Goal: Task Accomplishment & Management: Manage account settings

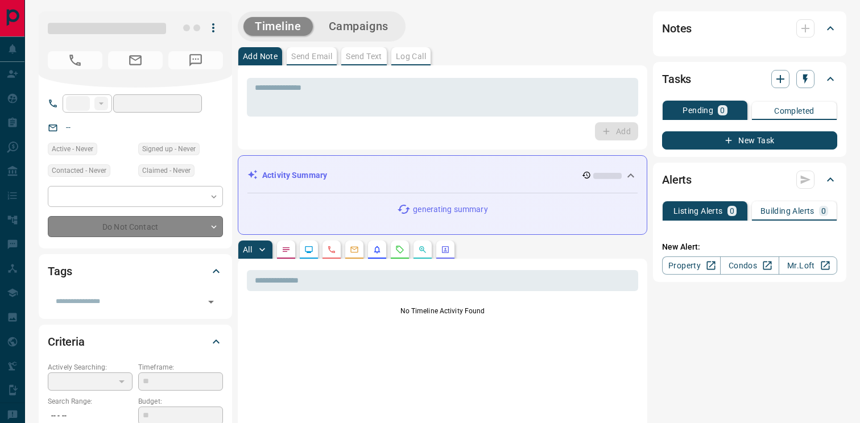
type input "**"
type input "**********"
type input "*"
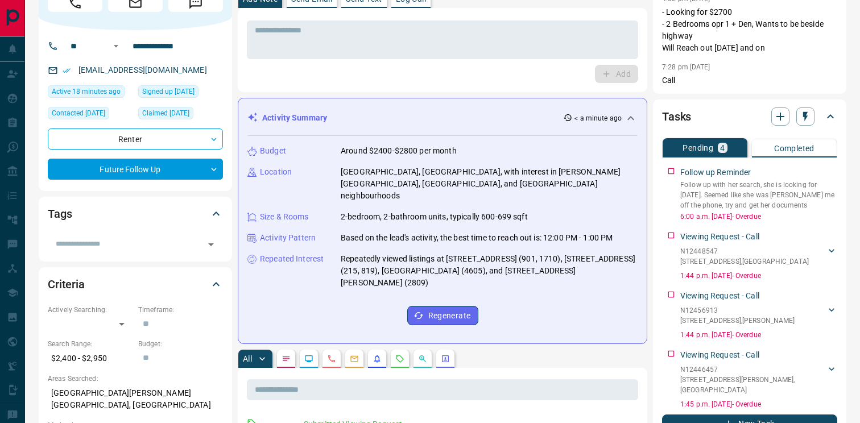
scroll to position [58, 0]
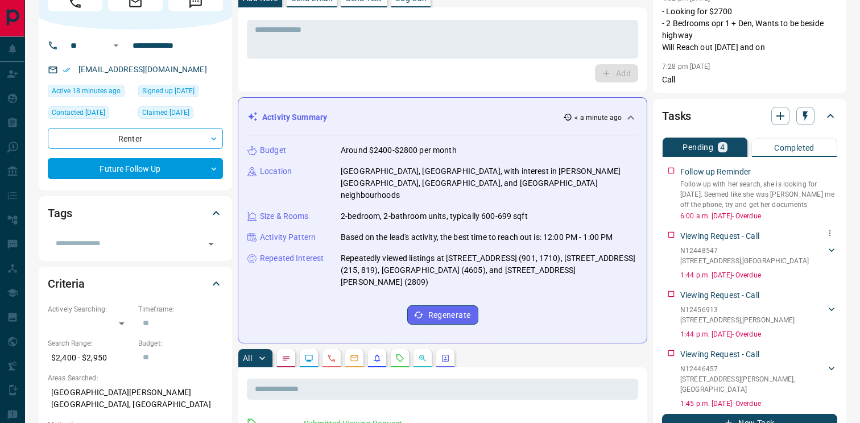
drag, startPoint x: 722, startPoint y: 250, endPoint x: 687, endPoint y: 251, distance: 35.3
click at [681, 251] on p "N12448547" at bounding box center [744, 251] width 129 height 10
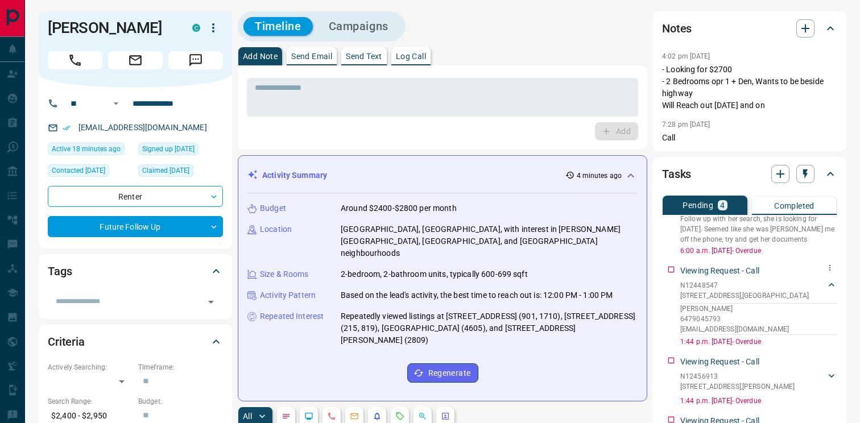
scroll to position [0, 0]
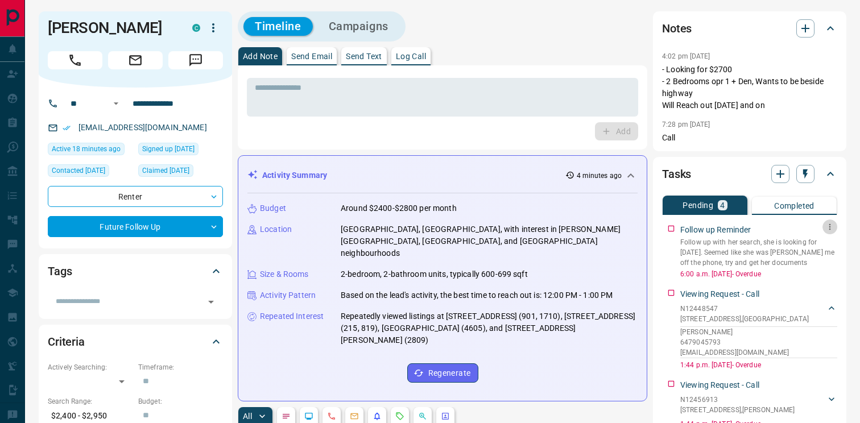
click at [829, 232] on button "button" at bounding box center [830, 227] width 15 height 15
click at [826, 247] on li "Edit" at bounding box center [812, 248] width 50 height 17
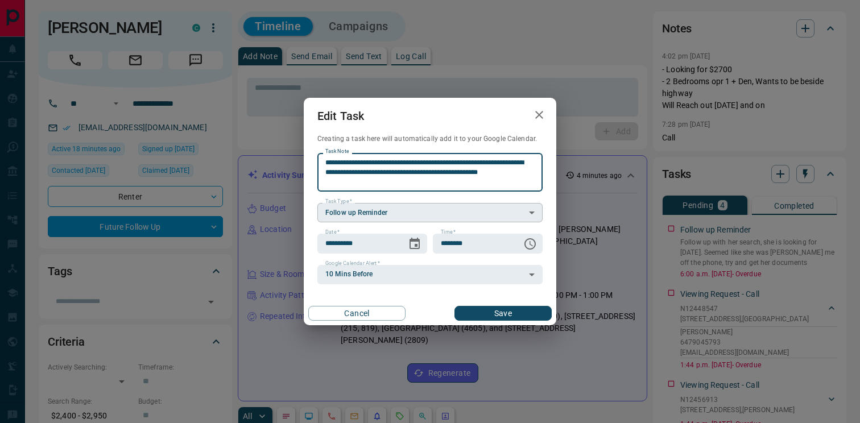
drag, startPoint x: 357, startPoint y: 163, endPoint x: 404, endPoint y: 205, distance: 62.9
click at [404, 205] on div "**********" at bounding box center [429, 218] width 225 height 131
type textarea "**********"
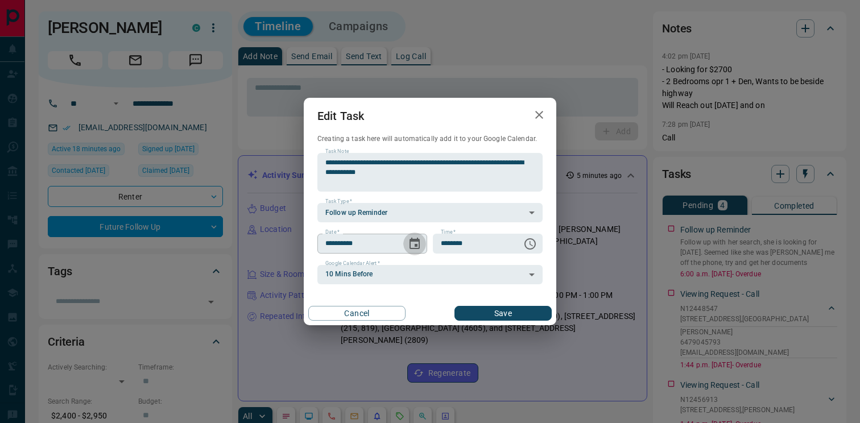
click at [419, 243] on icon "Choose date, selected date is Oct 15, 2025" at bounding box center [415, 243] width 10 height 11
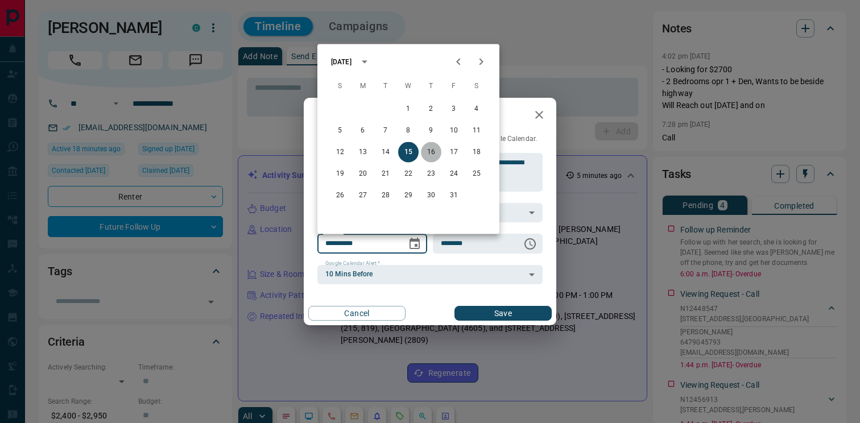
click at [433, 151] on button "16" at bounding box center [431, 152] width 20 height 20
type input "**********"
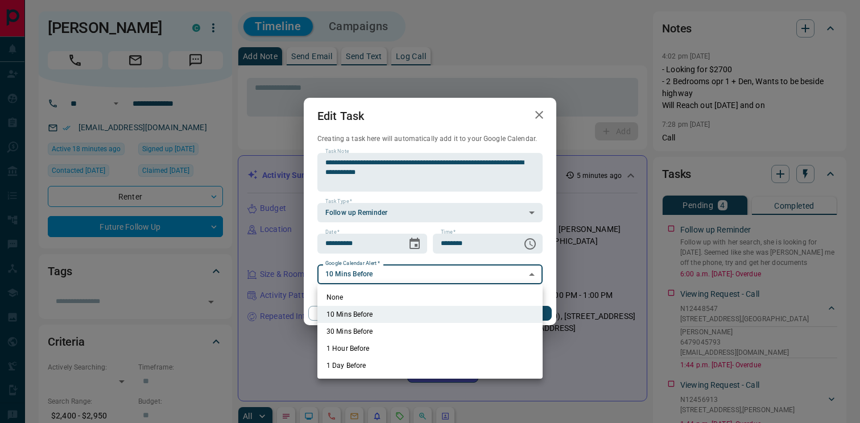
drag, startPoint x: 378, startPoint y: 297, endPoint x: 386, endPoint y: 298, distance: 8.0
click at [379, 297] on li "None" at bounding box center [429, 297] width 225 height 17
type input "*"
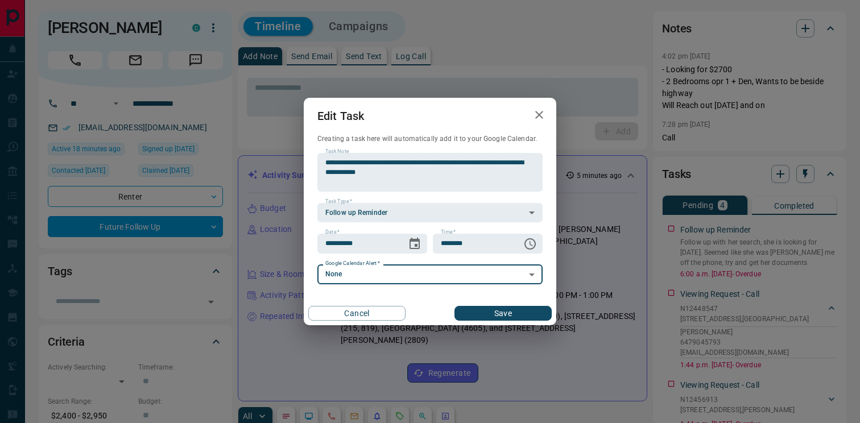
click at [506, 314] on button "Save" at bounding box center [503, 313] width 97 height 15
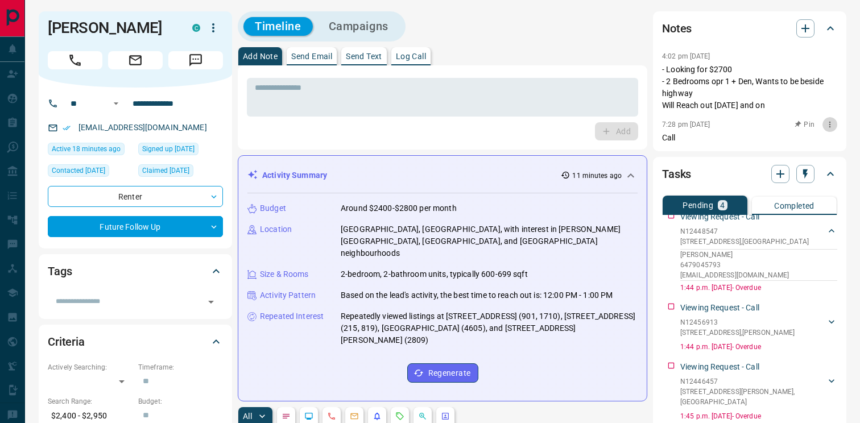
click at [831, 125] on icon "button" at bounding box center [829, 124] width 9 height 9
click at [807, 164] on li "Delete" at bounding box center [812, 162] width 50 height 17
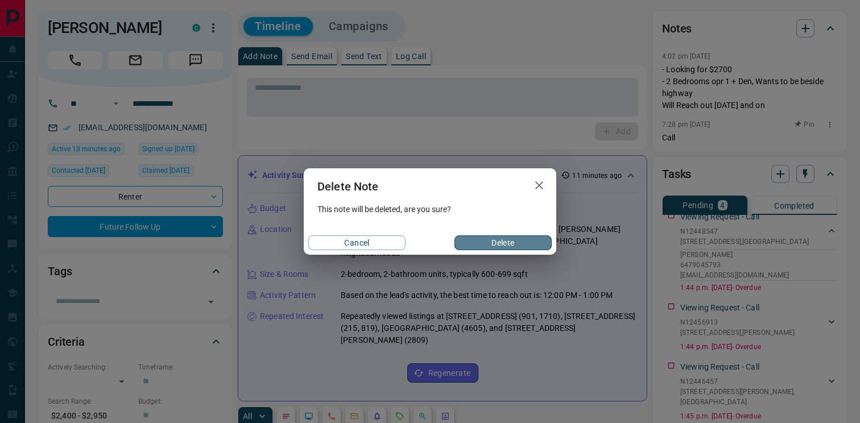
drag, startPoint x: 532, startPoint y: 243, endPoint x: 728, endPoint y: 113, distance: 235.2
click at [532, 242] on button "Delete" at bounding box center [503, 243] width 97 height 15
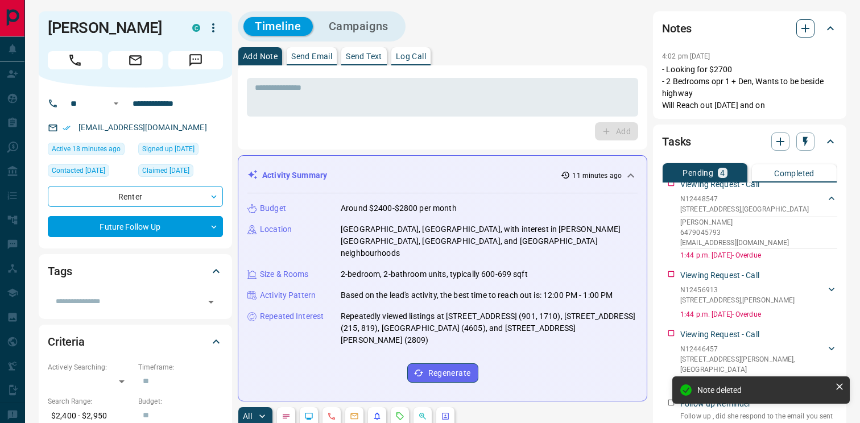
click at [810, 33] on icon "button" at bounding box center [806, 29] width 14 height 14
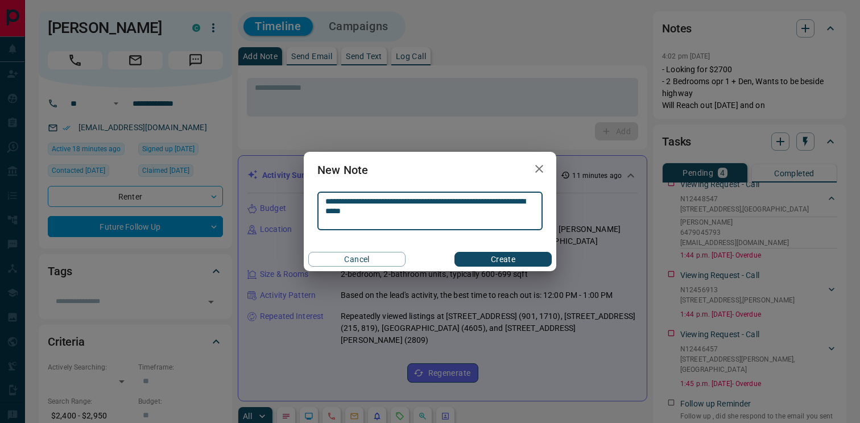
type textarea "**********"
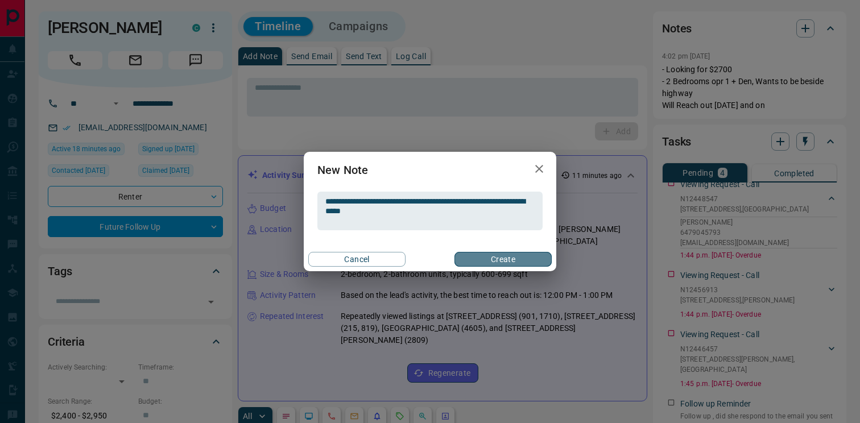
click at [481, 259] on button "Create" at bounding box center [503, 259] width 97 height 15
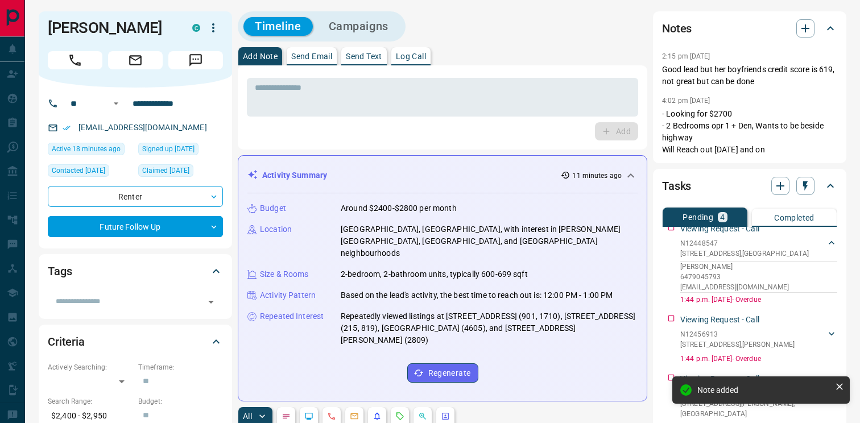
click at [212, 33] on icon "button" at bounding box center [213, 28] width 14 height 14
click at [206, 66] on li "Reallocate" at bounding box center [189, 67] width 67 height 17
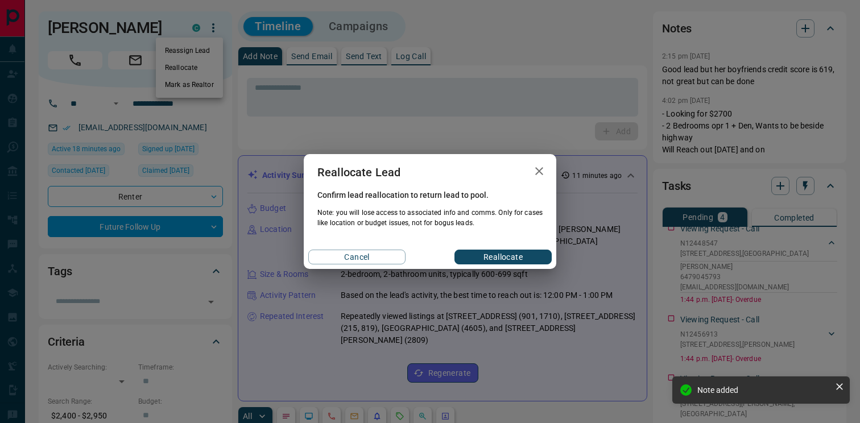
click at [490, 257] on button "Reallocate" at bounding box center [503, 257] width 97 height 15
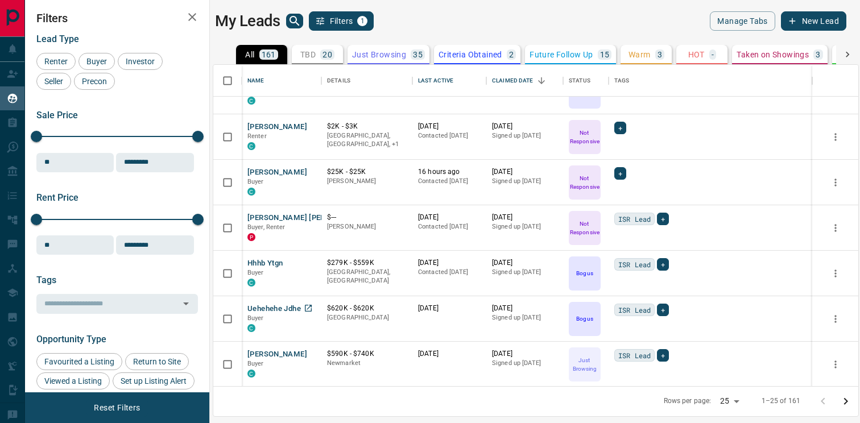
scroll to position [848, 0]
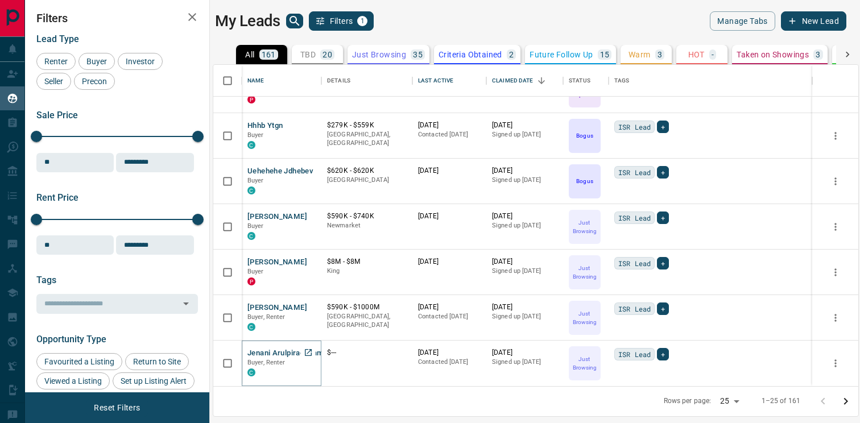
click at [279, 354] on button "Jenani Arulpiragasam" at bounding box center [285, 353] width 76 height 11
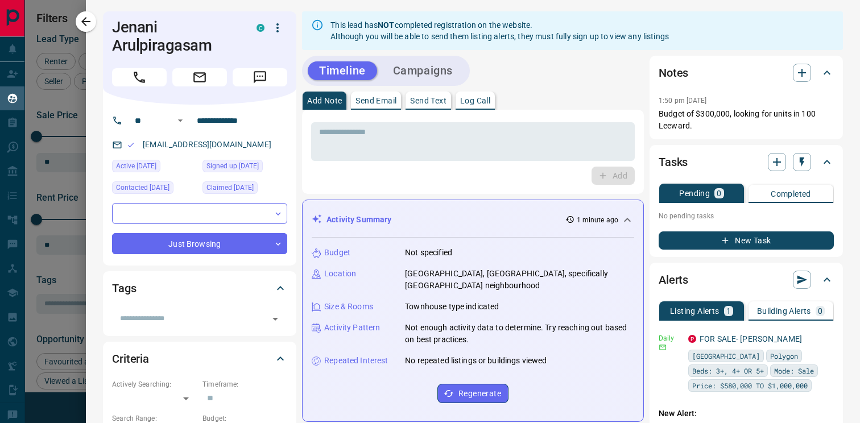
click at [407, 68] on button "Campaigns" at bounding box center [423, 70] width 82 height 19
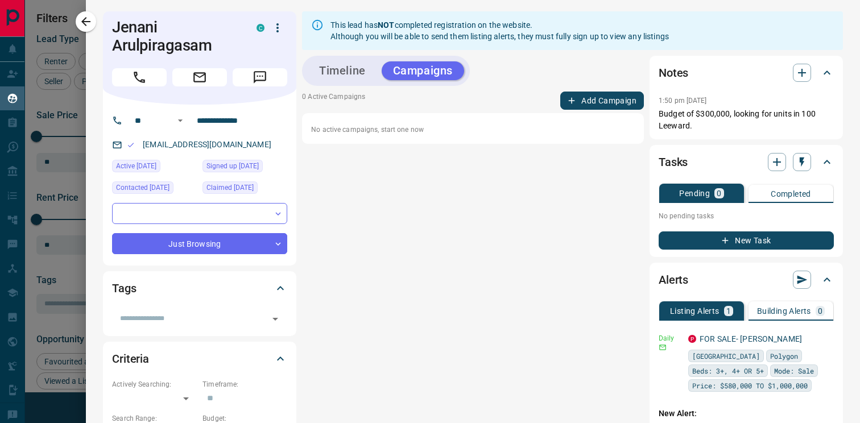
click at [570, 93] on button "Add Campaign" at bounding box center [602, 101] width 84 height 18
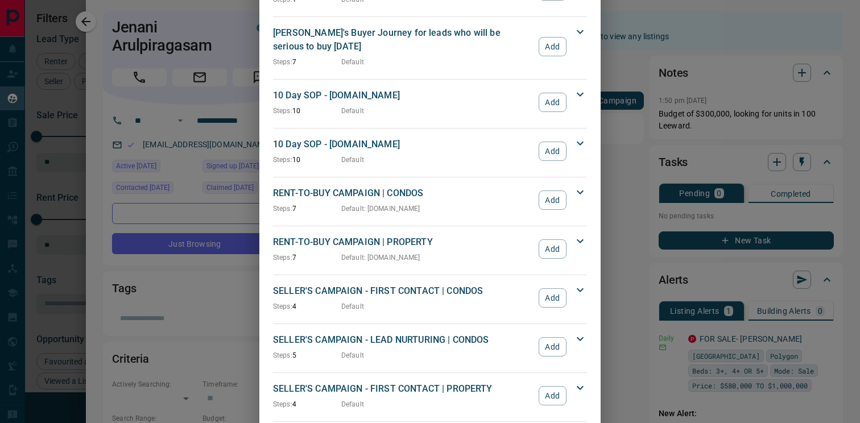
scroll to position [1194, 0]
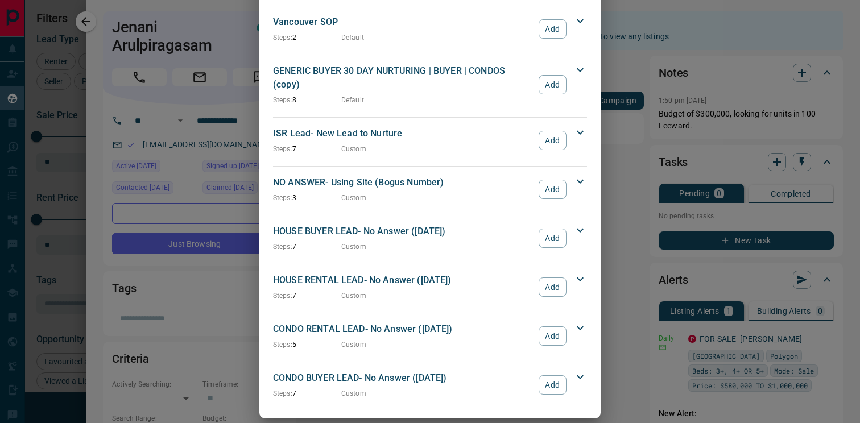
click at [538, 129] on div "ISR Lead- New Lead to Nurture Steps: 7 Custom Add" at bounding box center [423, 140] width 300 height 27
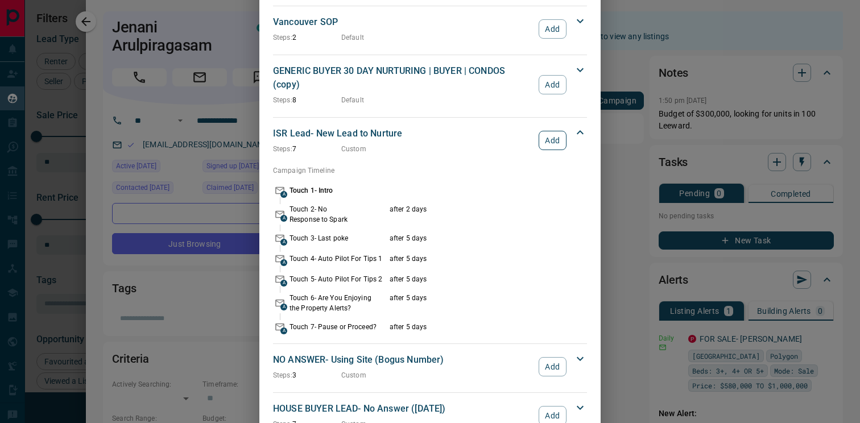
drag, startPoint x: 572, startPoint y: 126, endPoint x: 562, endPoint y: 127, distance: 10.4
click at [571, 127] on div "ISR Lead- New Lead to Nurture Steps: 7 Custom Add" at bounding box center [423, 140] width 300 height 27
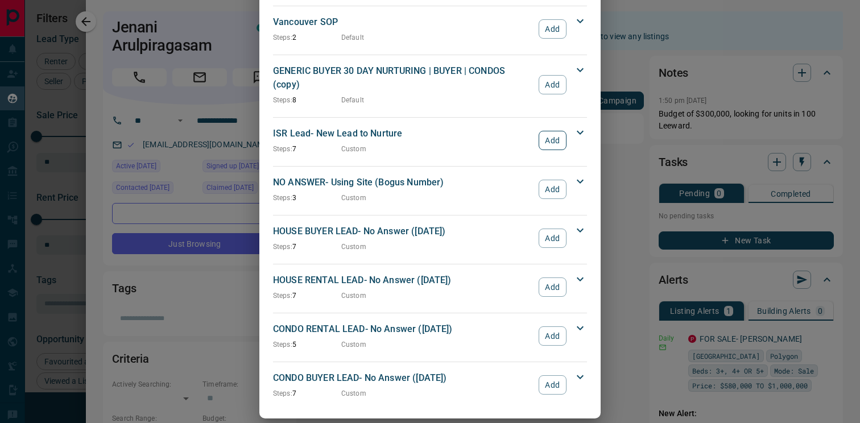
click at [560, 131] on button "Add" at bounding box center [553, 140] width 28 height 19
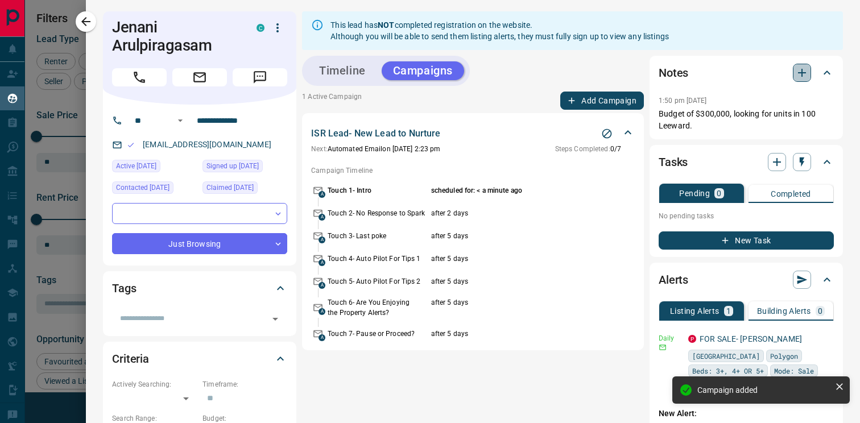
click at [805, 66] on icon "button" at bounding box center [802, 73] width 14 height 14
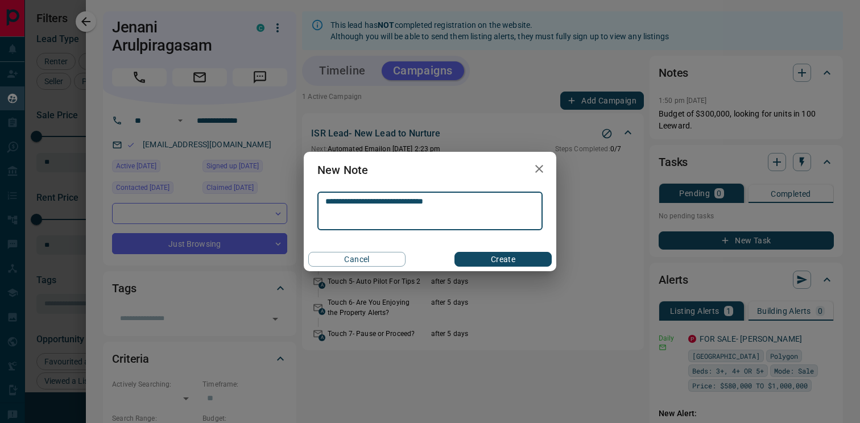
type textarea "**********"
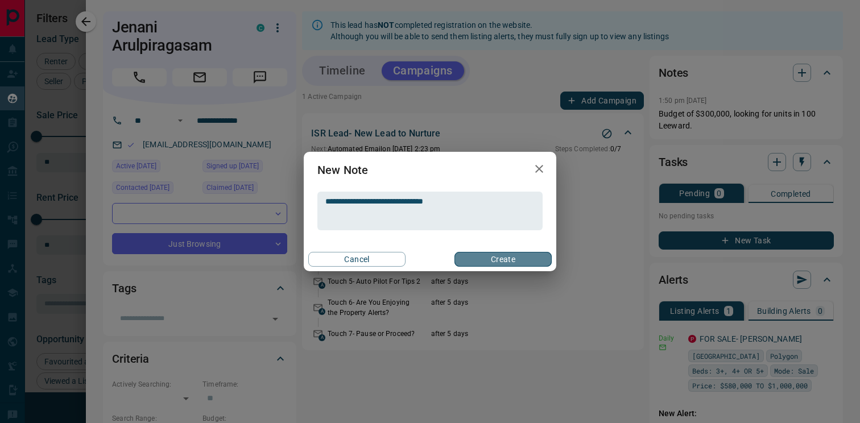
click at [494, 264] on button "Create" at bounding box center [503, 259] width 97 height 15
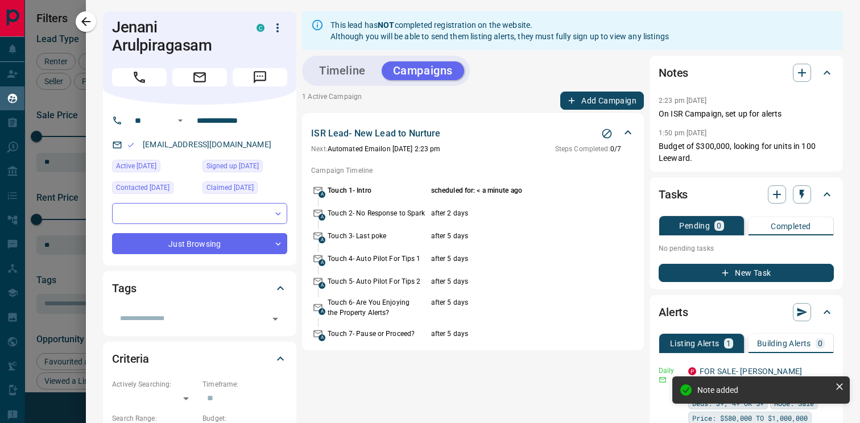
click at [88, 18] on icon "button" at bounding box center [86, 22] width 14 height 14
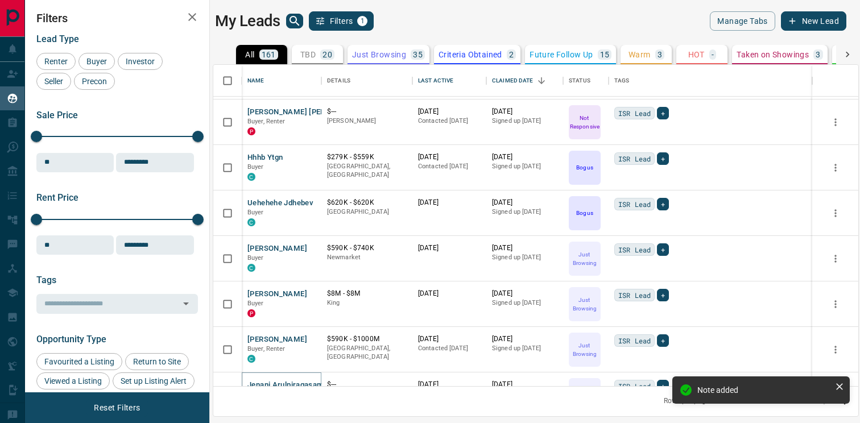
scroll to position [802, 0]
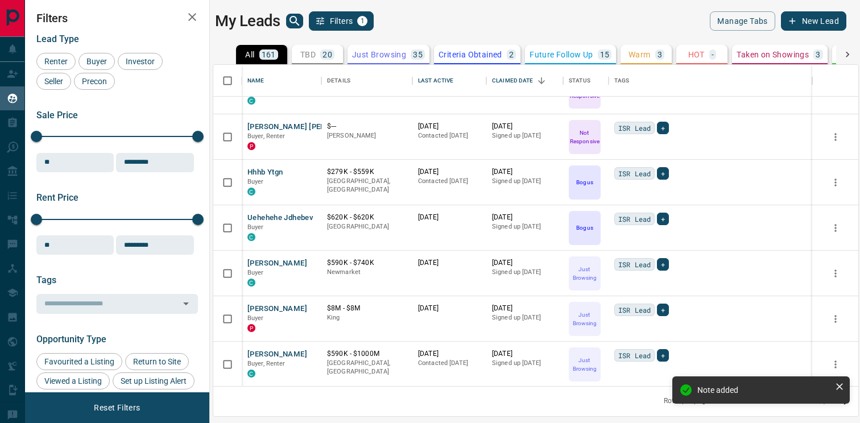
click at [846, 58] on icon at bounding box center [847, 54] width 11 height 11
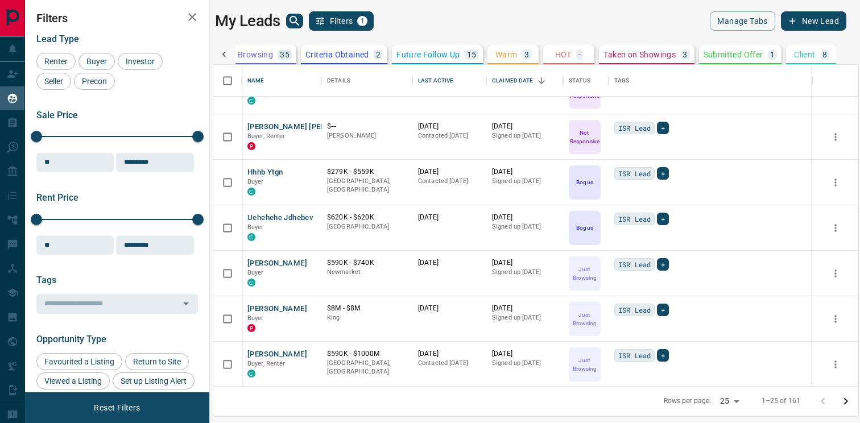
scroll to position [848, 0]
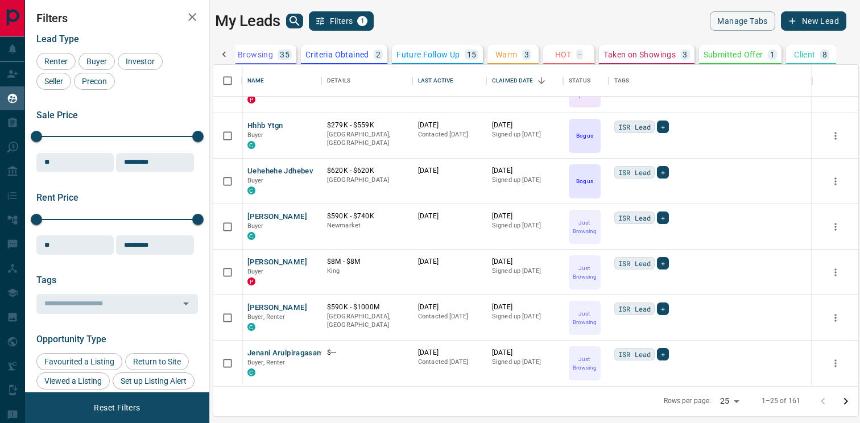
click at [853, 402] on button "Go to next page" at bounding box center [845, 401] width 23 height 23
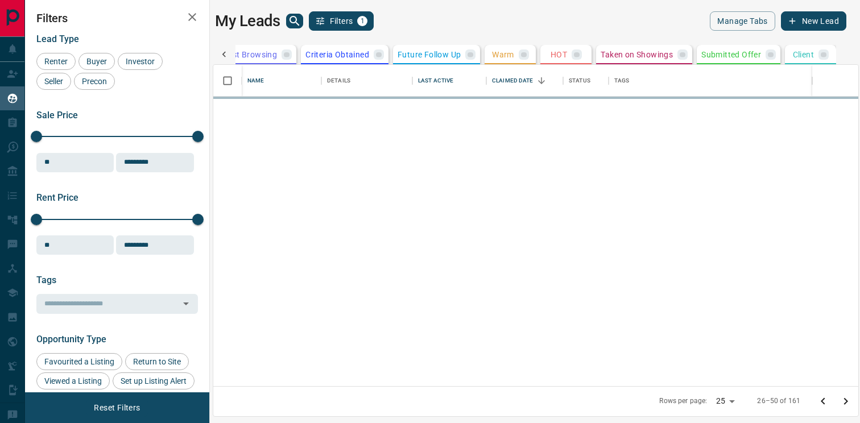
scroll to position [0, 129]
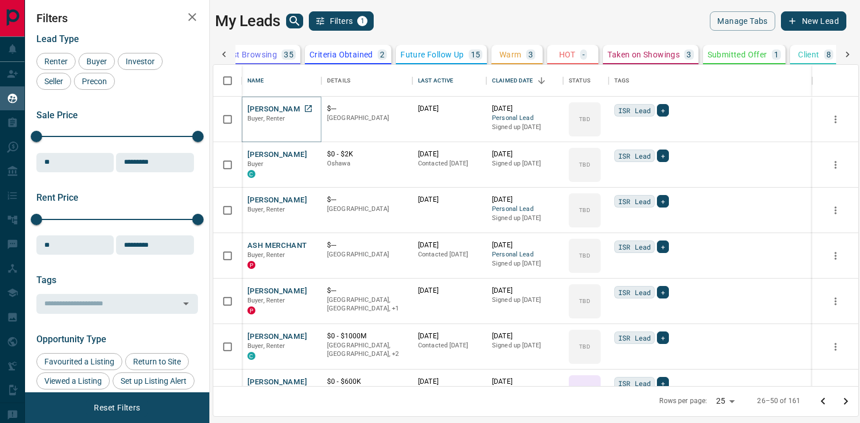
click at [268, 107] on button "[PERSON_NAME]" at bounding box center [277, 109] width 60 height 11
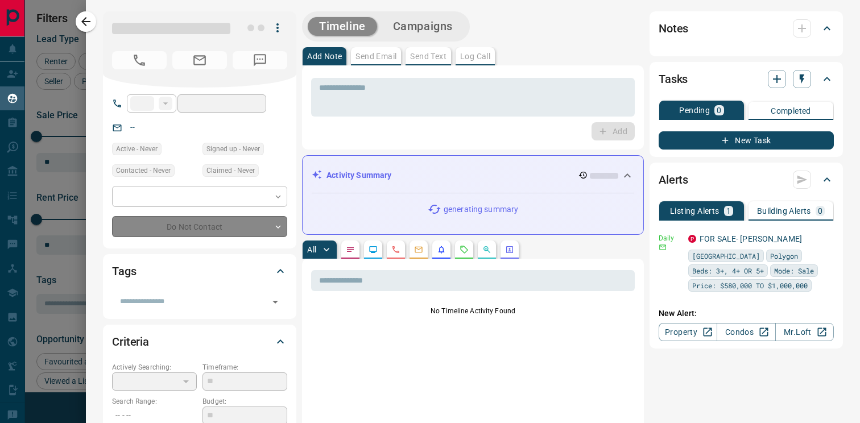
type input "**"
type input "**********"
type input "**"
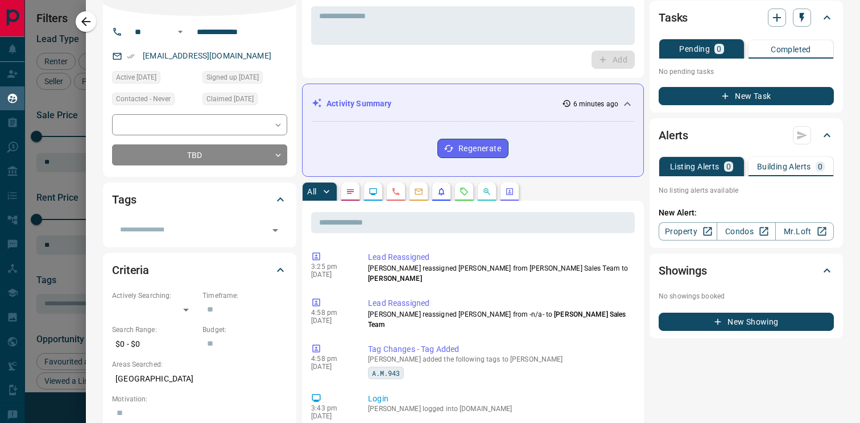
scroll to position [0, 0]
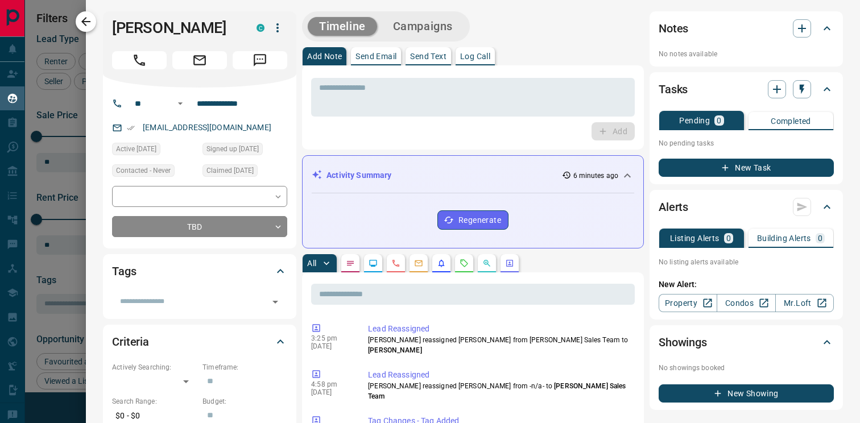
click at [84, 24] on icon "button" at bounding box center [85, 21] width 9 height 9
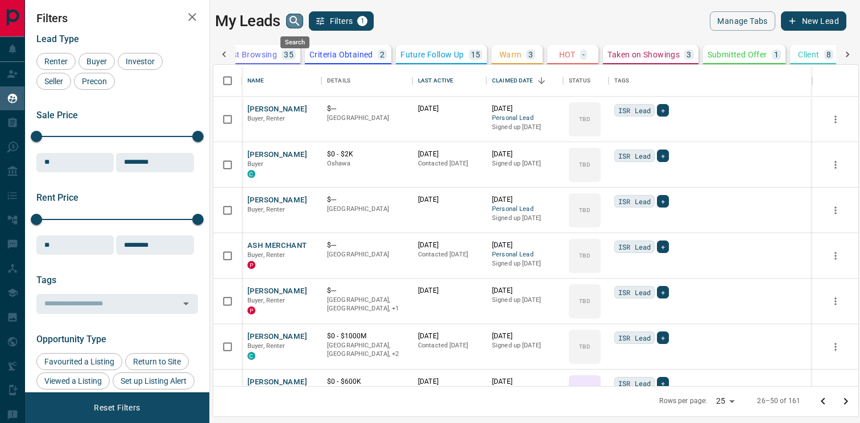
click at [299, 22] on icon "search button" at bounding box center [295, 21] width 14 height 14
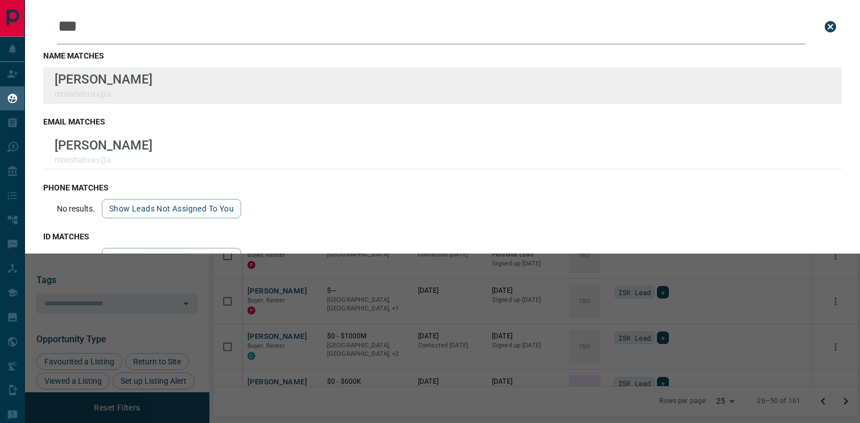
type input "***"
click at [0, 0] on div "Lead Transfers Claim Leads My Leads Tasks Opportunities Deals Campaigns Automat…" at bounding box center [430, 204] width 860 height 409
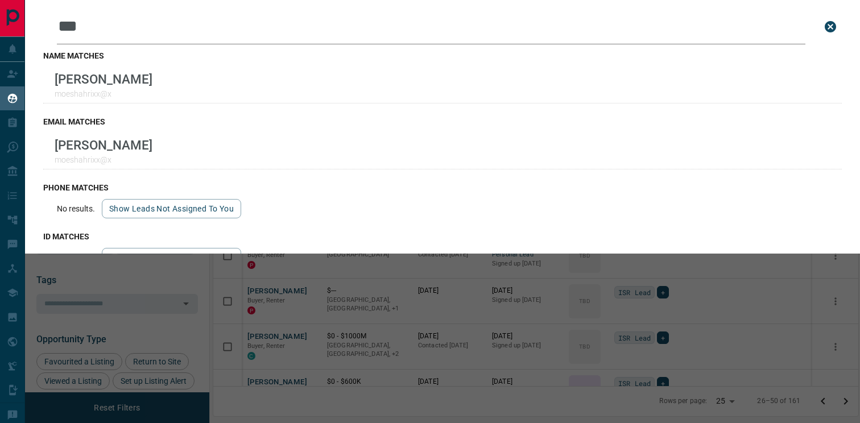
click at [267, 369] on div "Leads Search Bar *** Search for a lead by name, email, phone, or id name matche…" at bounding box center [455, 211] width 860 height 423
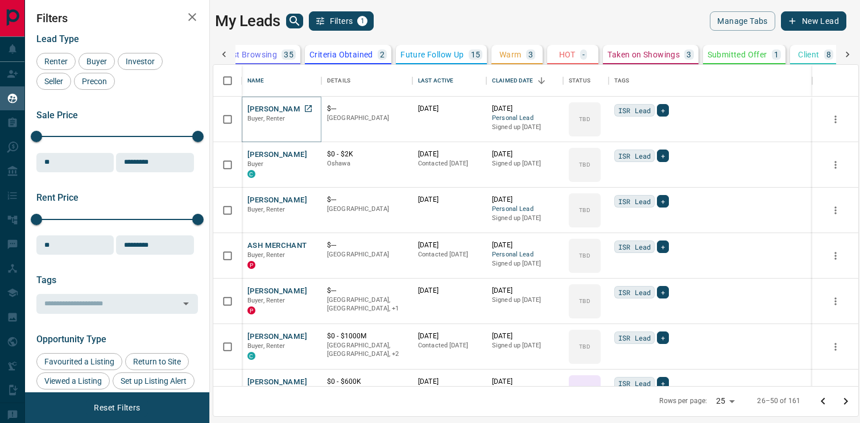
click at [268, 108] on button "[PERSON_NAME]" at bounding box center [277, 109] width 60 height 11
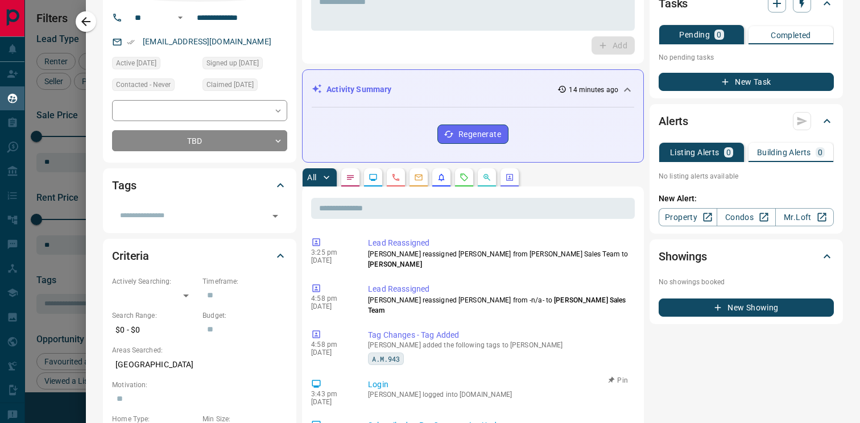
scroll to position [81, 0]
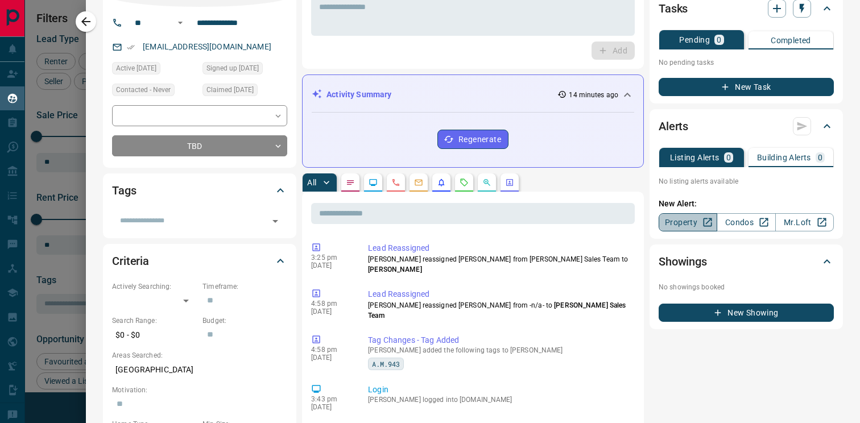
click at [699, 226] on link "Property" at bounding box center [688, 222] width 59 height 18
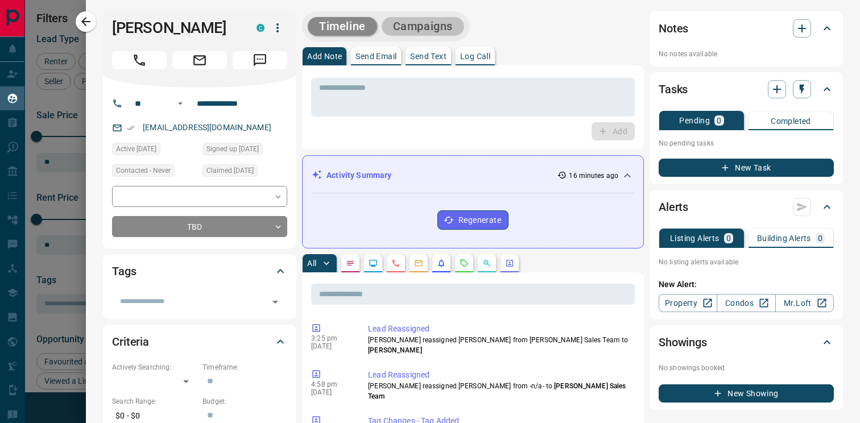
click at [433, 23] on button "Campaigns" at bounding box center [423, 26] width 82 height 19
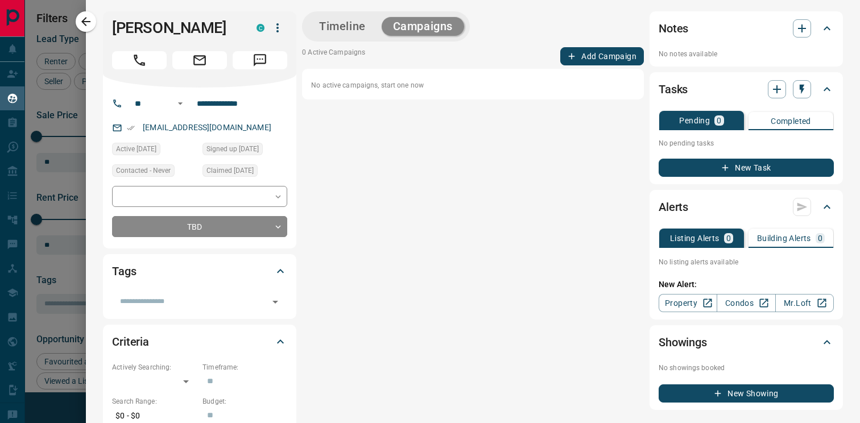
click at [625, 56] on button "Add Campaign" at bounding box center [602, 56] width 84 height 18
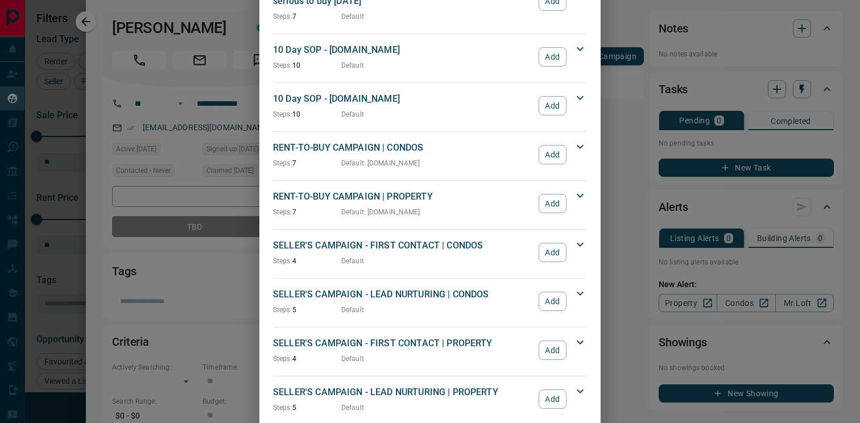
scroll to position [1194, 0]
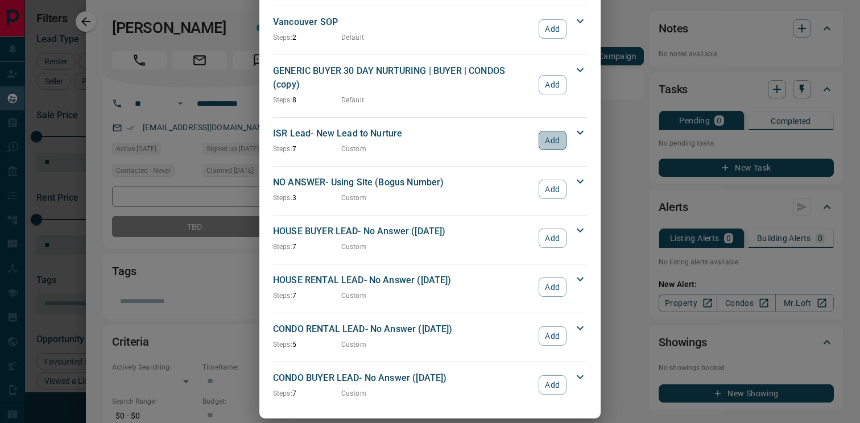
click at [557, 131] on button "Add" at bounding box center [553, 140] width 28 height 19
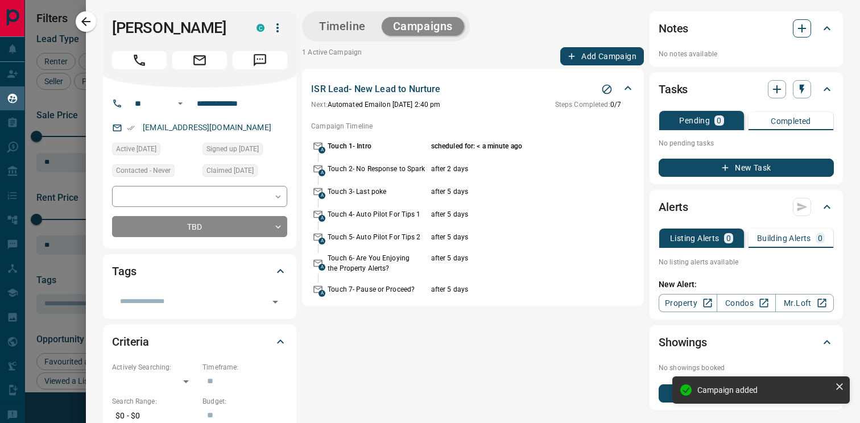
click at [806, 27] on icon "button" at bounding box center [802, 29] width 14 height 14
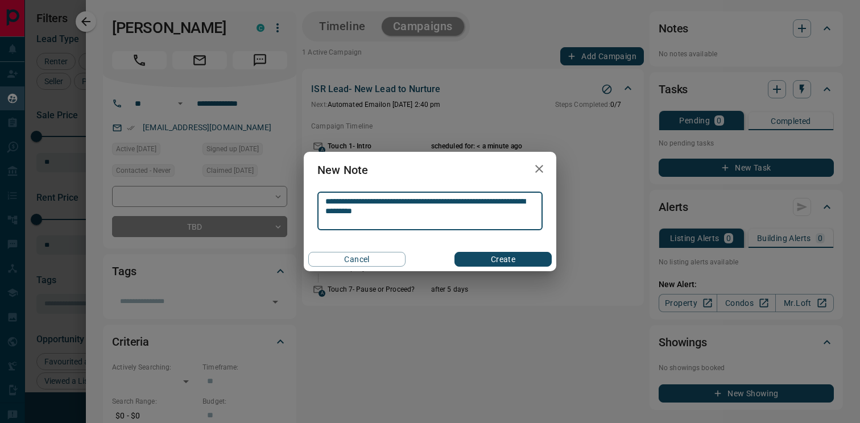
type textarea "**********"
click at [517, 257] on button "Create" at bounding box center [503, 259] width 97 height 15
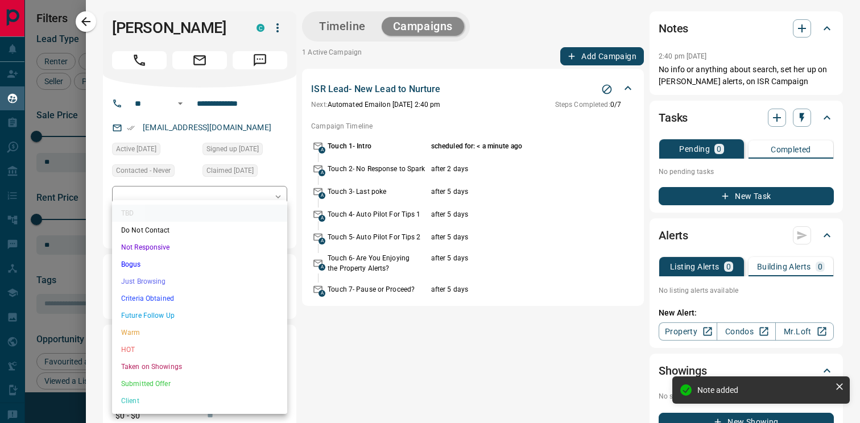
click at [172, 229] on body "Lead Transfers Claim Leads My Leads Tasks Opportunities Deals Campaigns Automat…" at bounding box center [430, 204] width 860 height 409
click at [159, 283] on li "Just Browsing" at bounding box center [199, 281] width 175 height 17
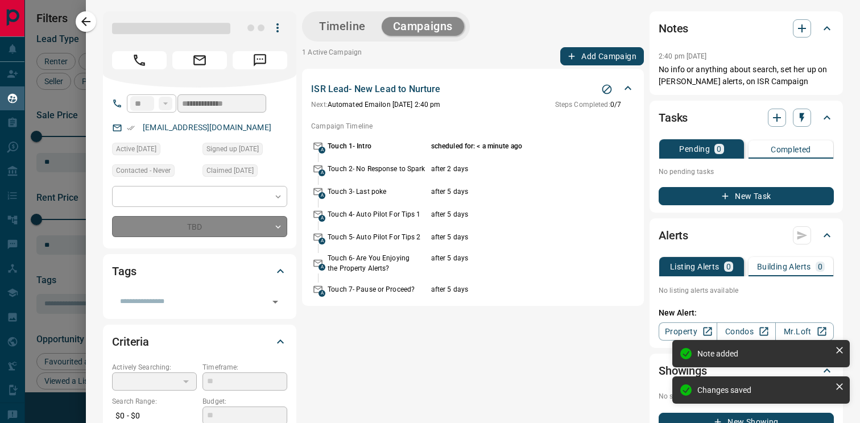
type input "*"
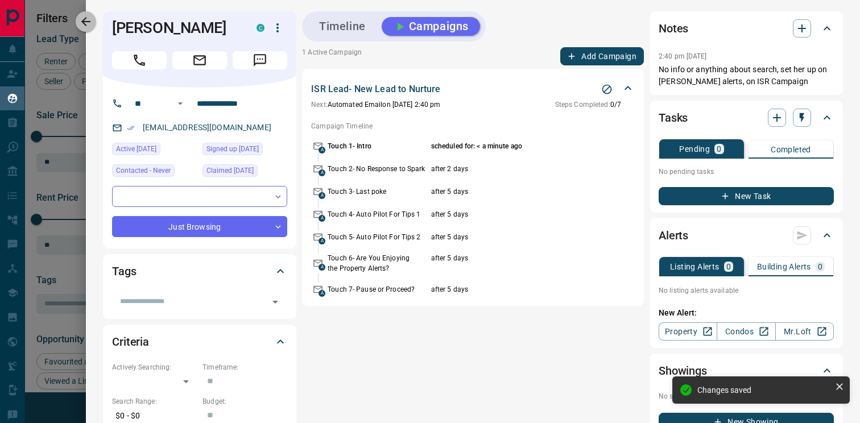
drag, startPoint x: 83, startPoint y: 19, endPoint x: 134, endPoint y: 56, distance: 63.5
click at [83, 19] on icon "button" at bounding box center [86, 22] width 14 height 14
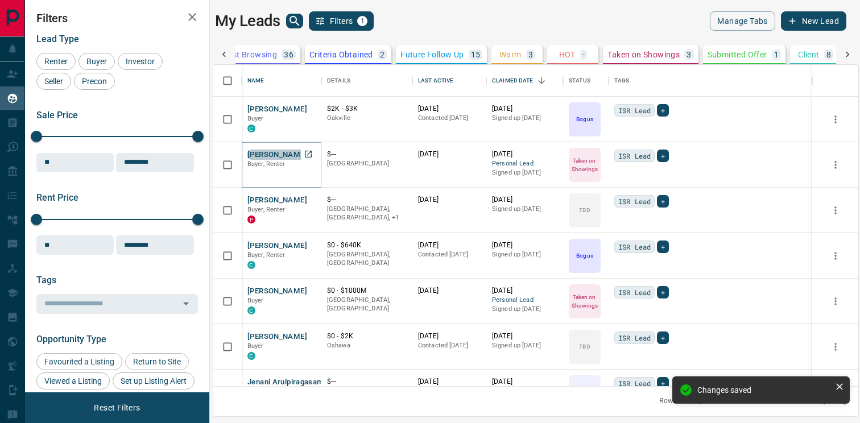
click at [262, 151] on button "[PERSON_NAME]" at bounding box center [277, 155] width 60 height 11
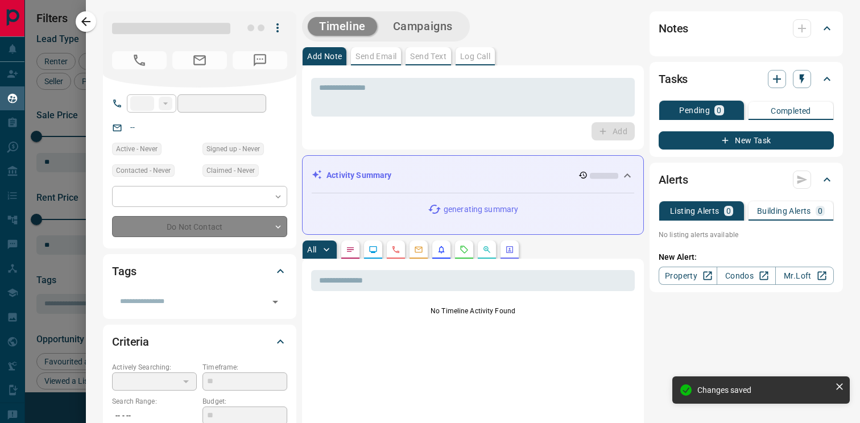
type input "**"
type input "**********"
type input "*"
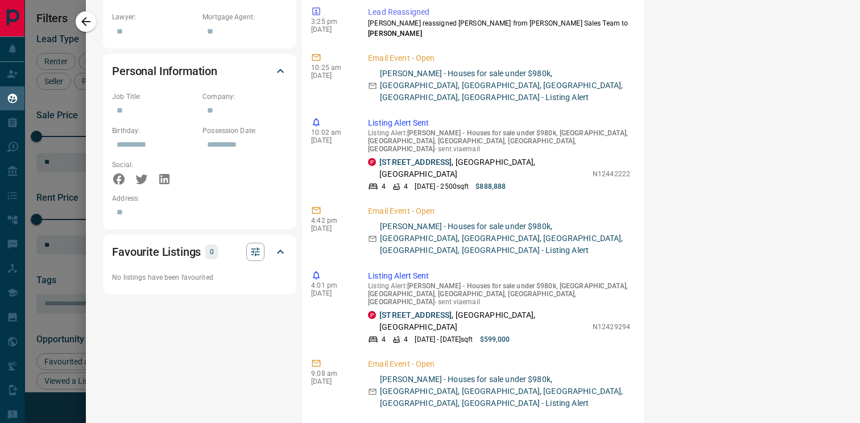
scroll to position [0, 0]
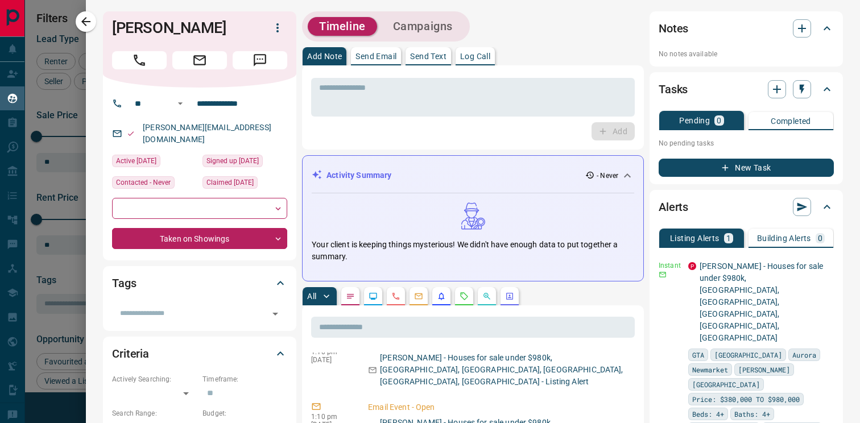
click at [427, 23] on button "Campaigns" at bounding box center [423, 26] width 82 height 19
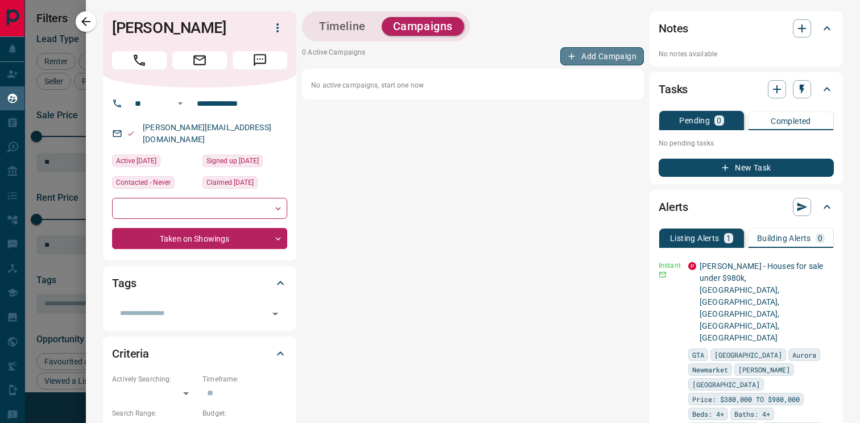
click at [589, 53] on button "Add Campaign" at bounding box center [602, 56] width 84 height 18
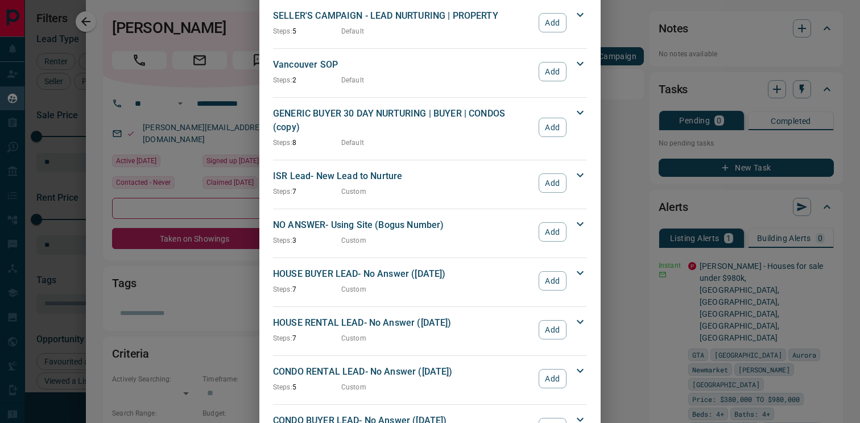
scroll to position [1158, 0]
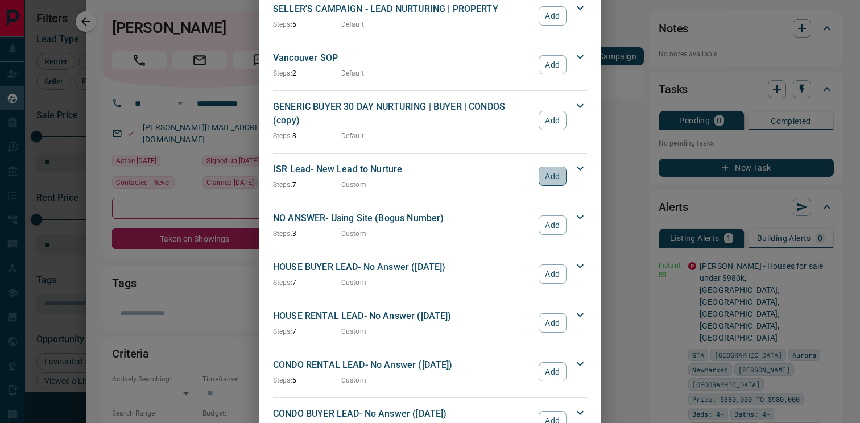
click at [557, 167] on button "Add" at bounding box center [553, 176] width 28 height 19
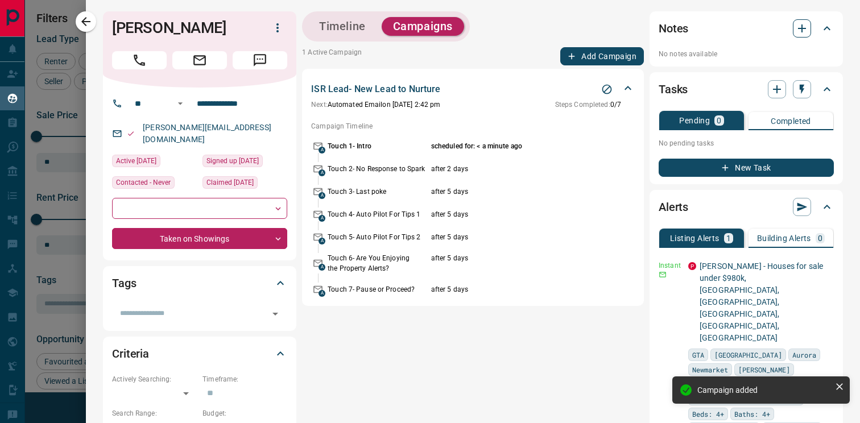
click at [798, 30] on icon "button" at bounding box center [802, 29] width 14 height 14
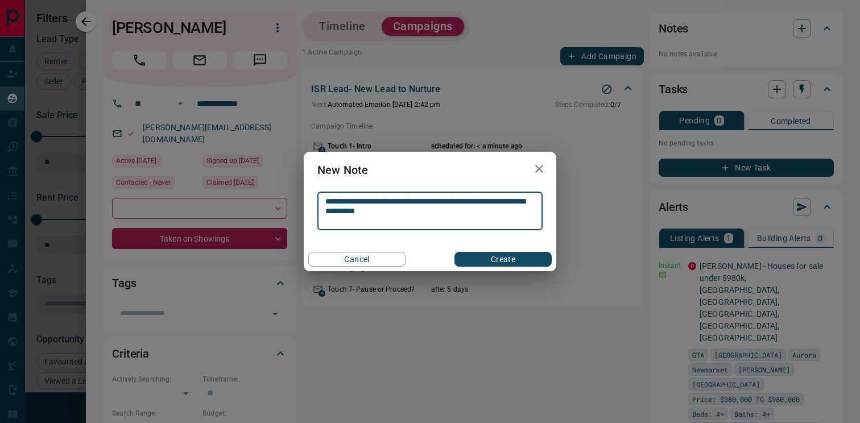
type textarea "**********"
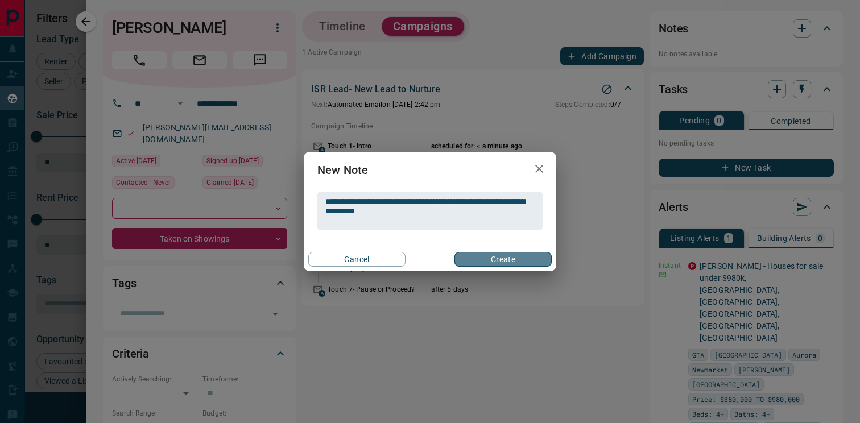
click at [479, 263] on button "Create" at bounding box center [503, 259] width 97 height 15
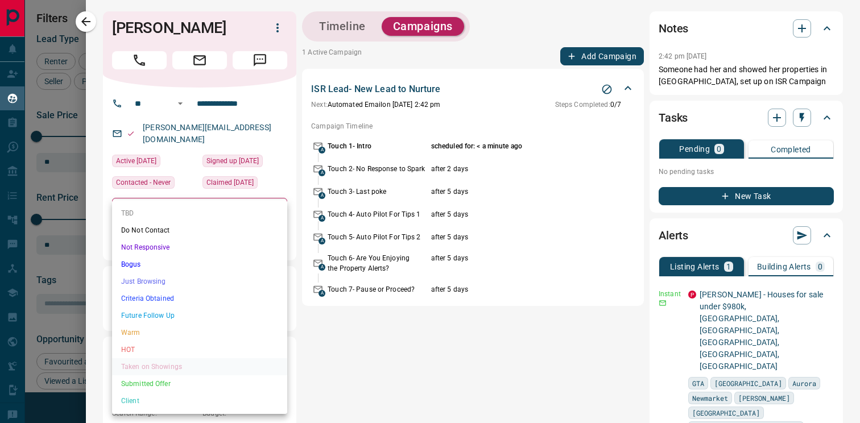
click at [177, 223] on body "Lead Transfers Claim Leads My Leads Tasks Opportunities Deals Campaigns Automat…" at bounding box center [430, 204] width 860 height 409
click at [199, 280] on li "Just Browsing" at bounding box center [199, 281] width 175 height 17
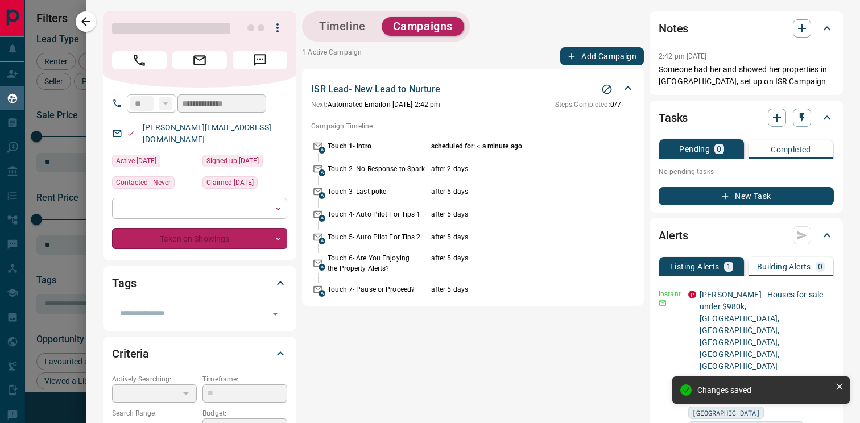
type input "*"
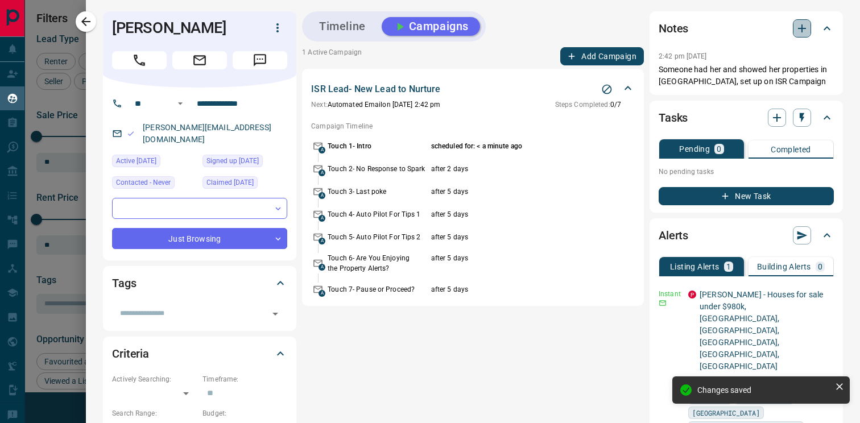
click at [800, 31] on icon "button" at bounding box center [802, 29] width 14 height 14
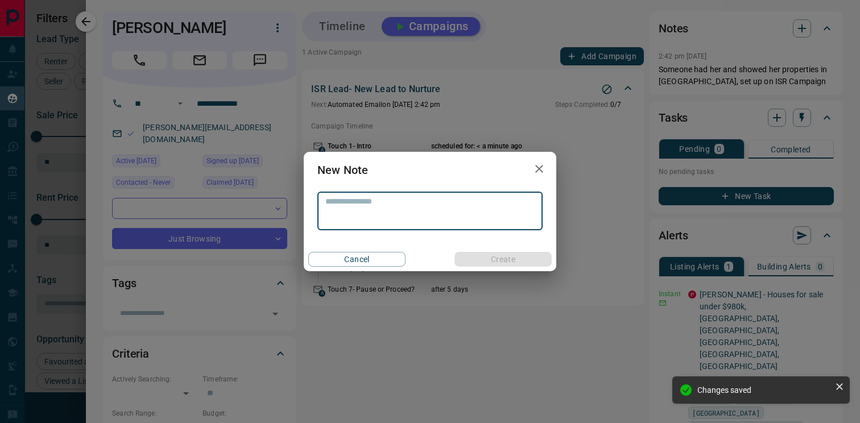
click at [405, 223] on textarea at bounding box center [429, 211] width 209 height 29
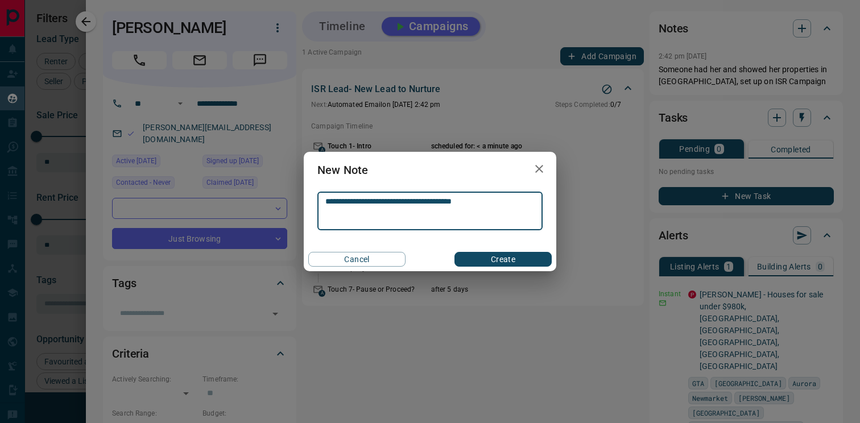
type textarea "**********"
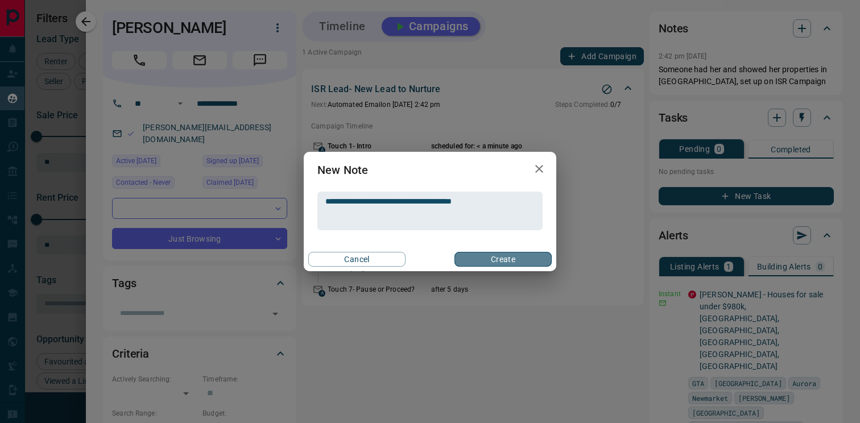
click at [524, 261] on button "Create" at bounding box center [503, 259] width 97 height 15
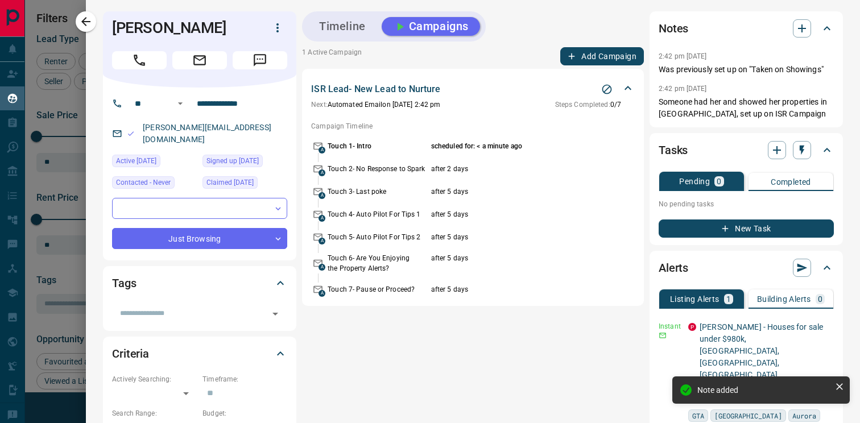
click at [93, 23] on button "button" at bounding box center [86, 21] width 20 height 20
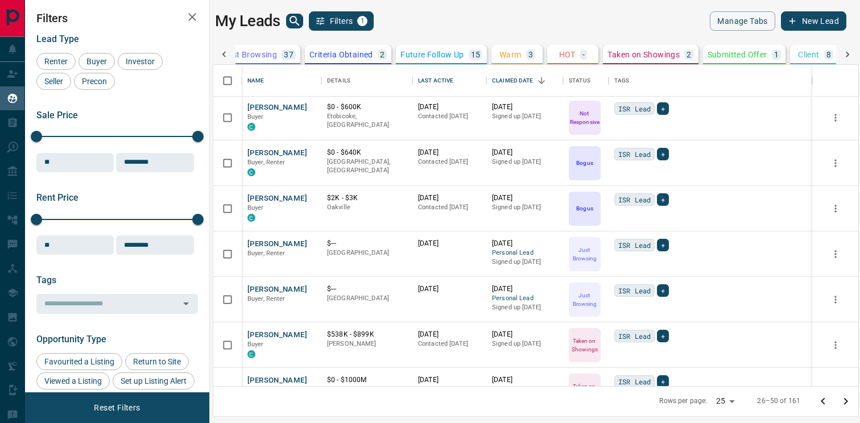
scroll to position [0, 0]
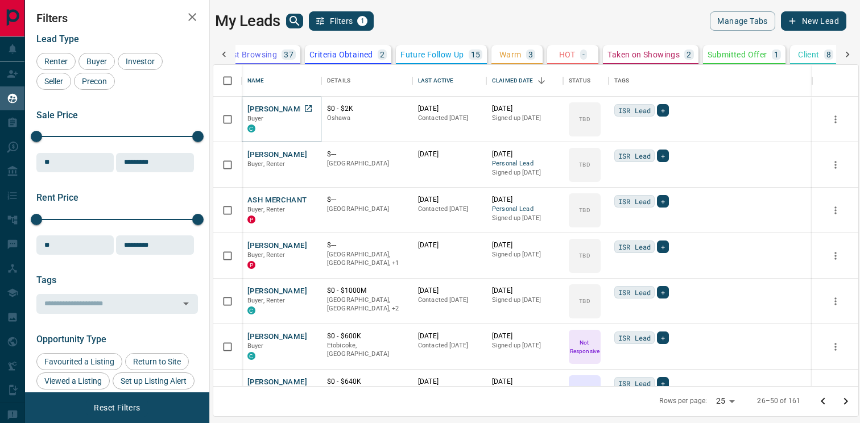
click at [271, 108] on button "[PERSON_NAME]" at bounding box center [277, 109] width 60 height 11
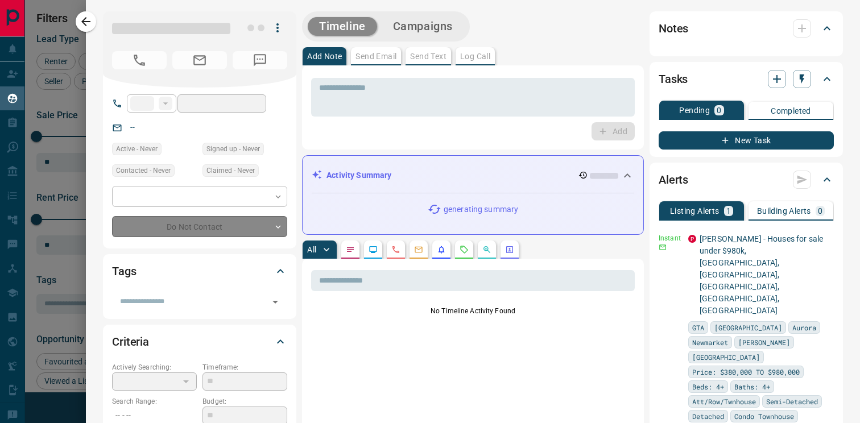
type input "**"
type input "**********"
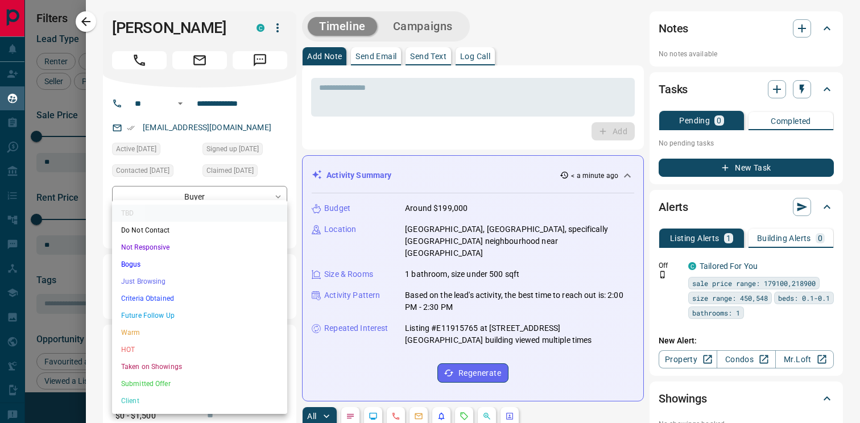
click at [216, 233] on body "Lead Transfers Claim Leads My Leads Tasks Opportunities Deals Campaigns Automat…" at bounding box center [430, 204] width 860 height 409
click at [183, 279] on li "Just Browsing" at bounding box center [199, 281] width 175 height 17
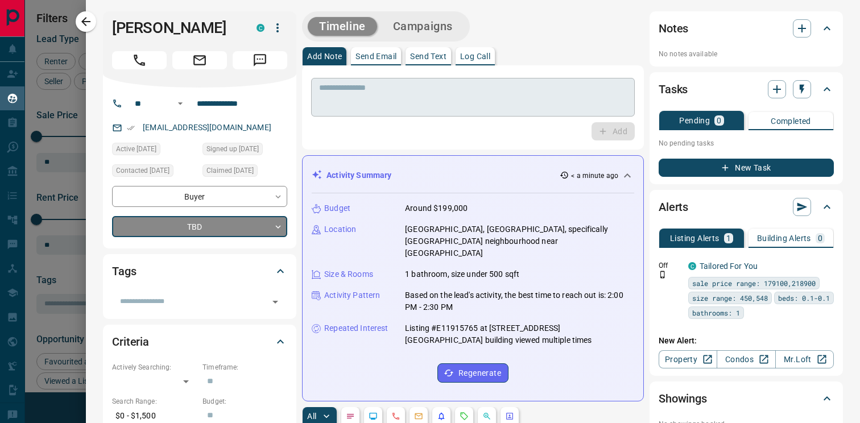
type input "*"
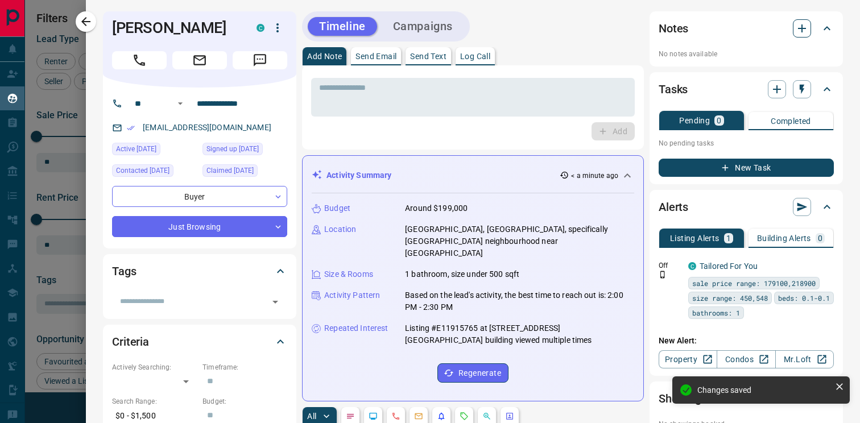
click at [800, 24] on icon "button" at bounding box center [802, 29] width 14 height 14
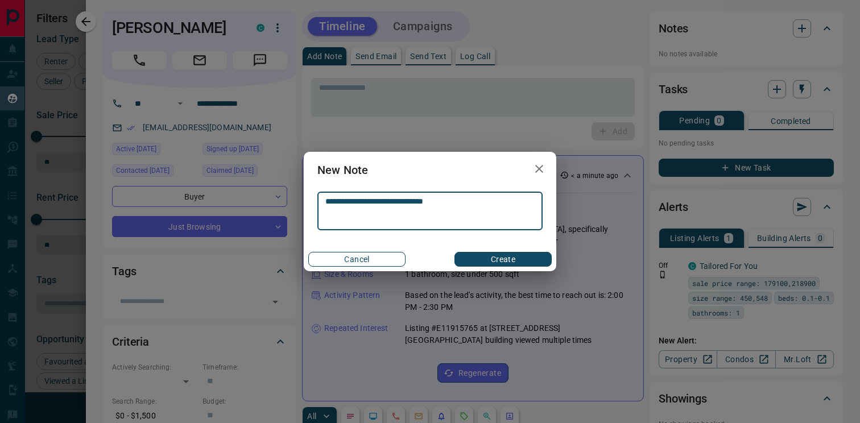
type textarea "**********"
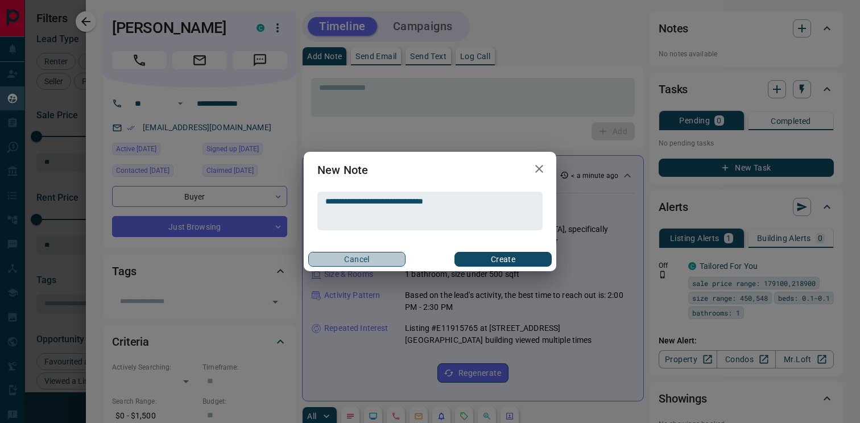
click at [352, 261] on button "Cancel" at bounding box center [356, 259] width 97 height 15
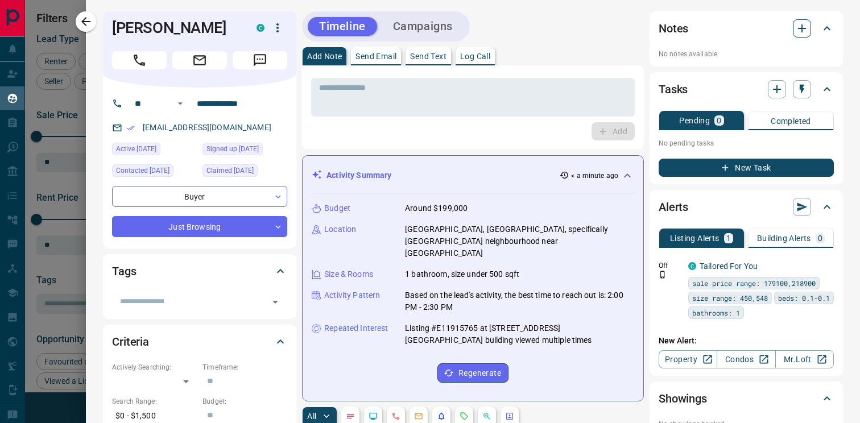
click at [809, 26] on button "button" at bounding box center [802, 28] width 18 height 18
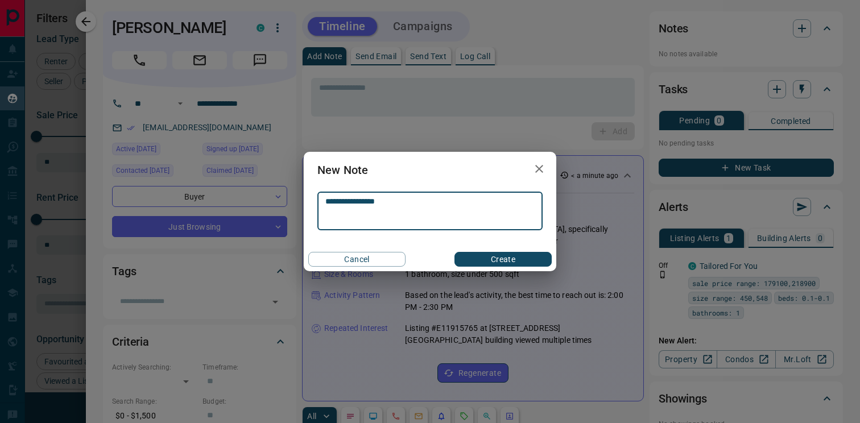
type textarea "**********"
click at [496, 256] on button "Create" at bounding box center [503, 259] width 97 height 15
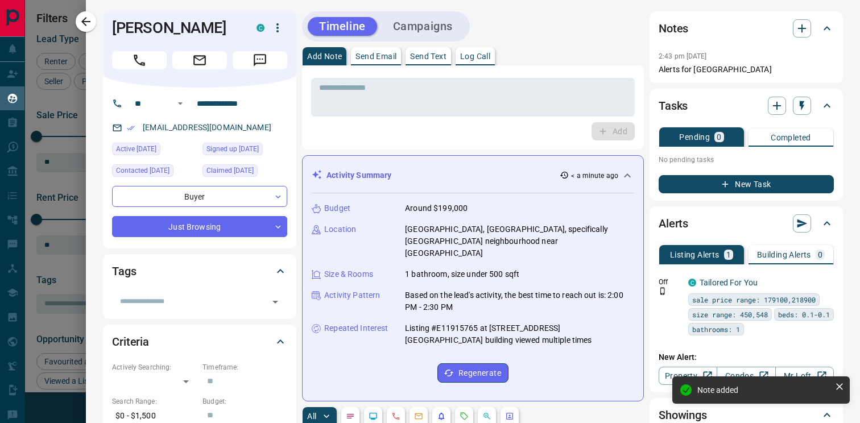
click at [433, 24] on button "Campaigns" at bounding box center [423, 26] width 82 height 19
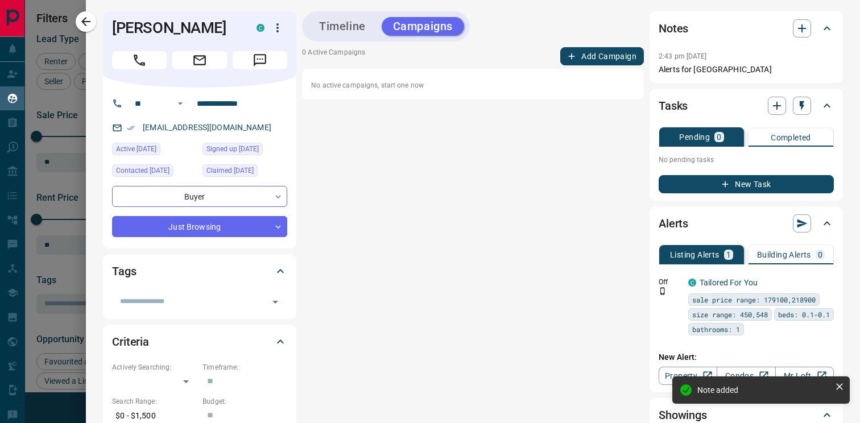
click at [617, 57] on button "Add Campaign" at bounding box center [602, 56] width 84 height 18
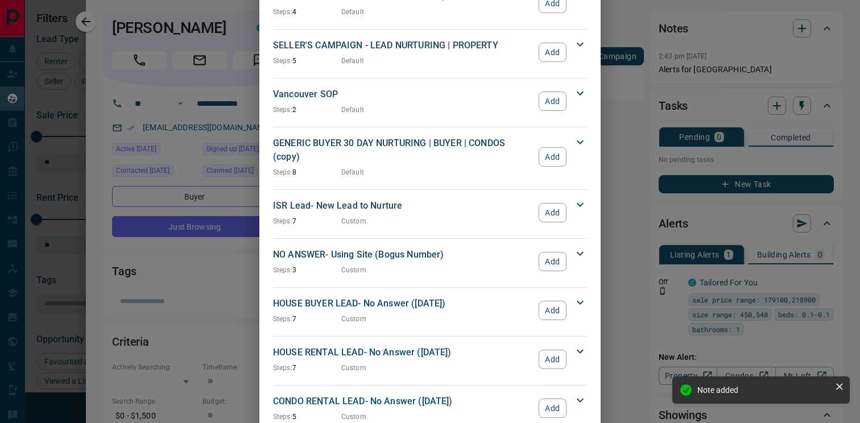
scroll to position [1194, 0]
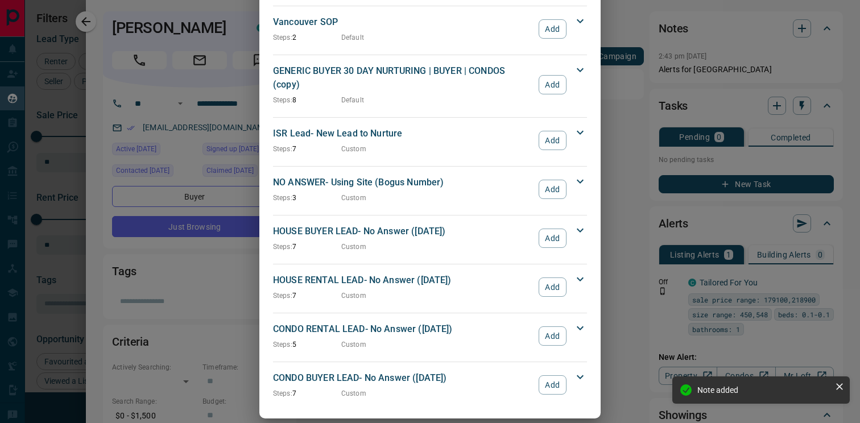
click at [552, 131] on button "Add" at bounding box center [553, 140] width 28 height 19
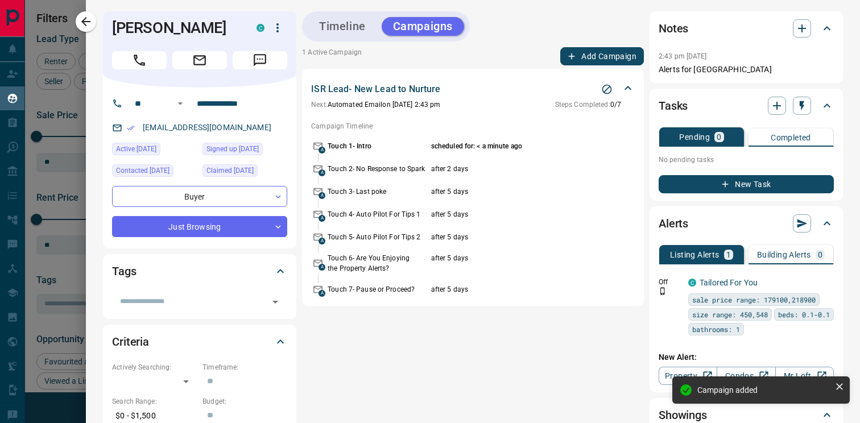
click at [683, 375] on div "Campaign added" at bounding box center [761, 394] width 182 height 41
click at [674, 372] on link "Property" at bounding box center [688, 376] width 59 height 18
